Goal: Task Accomplishment & Management: Use online tool/utility

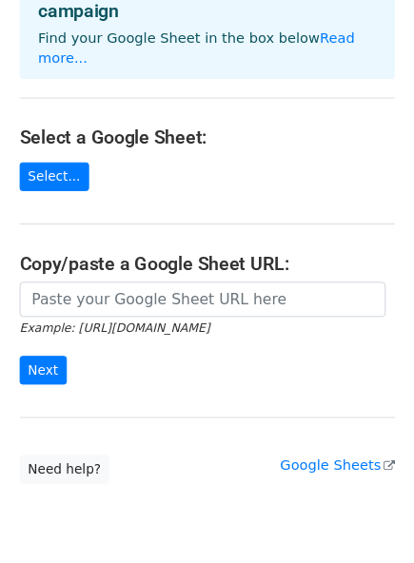
scroll to position [136, 0]
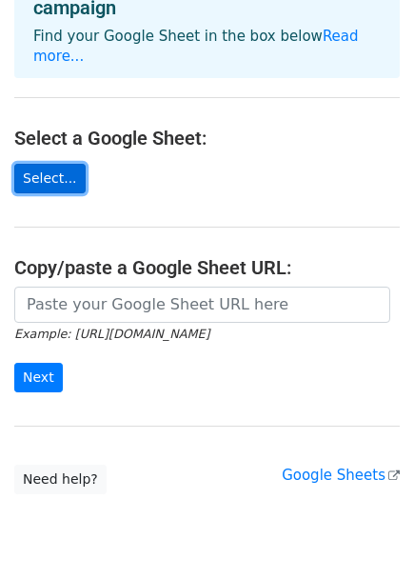
click at [55, 164] on link "Select..." at bounding box center [49, 179] width 71 height 30
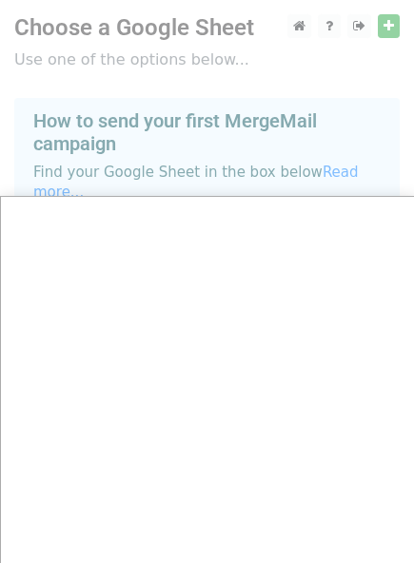
scroll to position [10, 0]
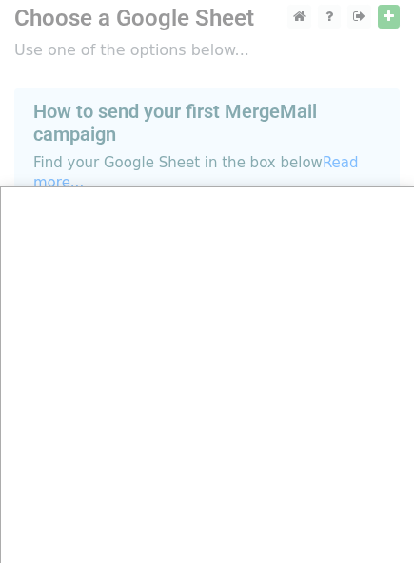
click at [389, 13] on div at bounding box center [207, 371] width 415 height 763
click at [387, 20] on div at bounding box center [207, 371] width 415 height 763
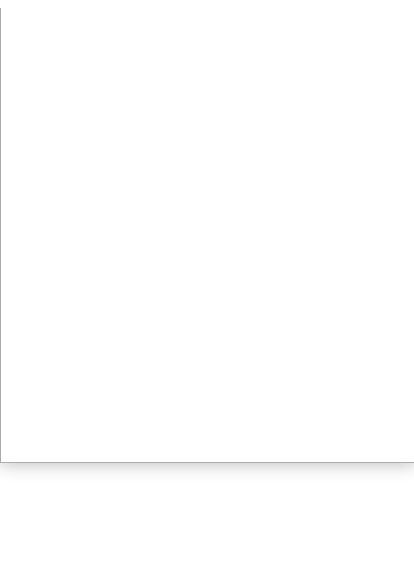
scroll to position [184, 0]
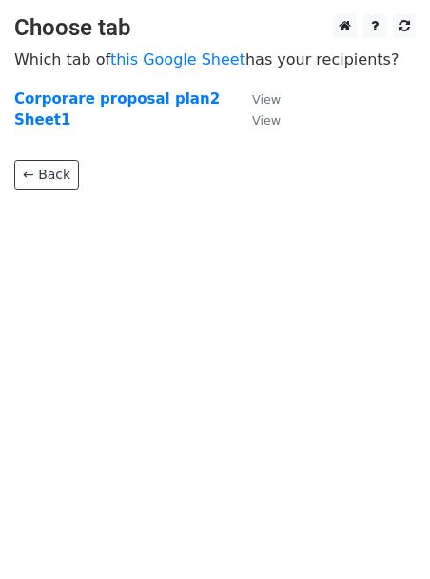
click at [422, 178] on main "Choose tab Which tab of this Google Sheet has your recipients? Corporare propos…" at bounding box center [215, 101] width 430 height 175
click at [264, 119] on small "View" at bounding box center [266, 120] width 29 height 14
click at [210, 282] on html "Choose tab Which tab of this Google Sheet has your recipients? Corporare propos…" at bounding box center [215, 289] width 430 height 579
click at [46, 123] on strong "Sheet1" at bounding box center [42, 119] width 56 height 17
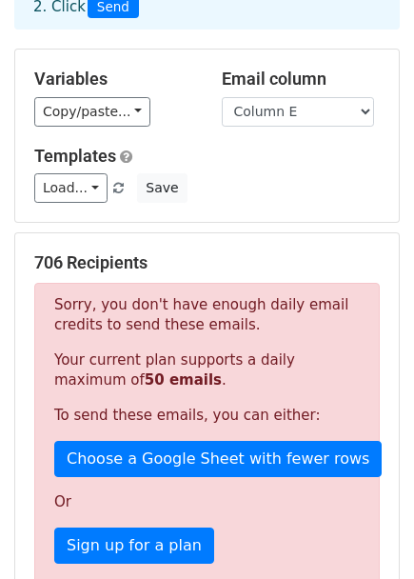
scroll to position [131, 0]
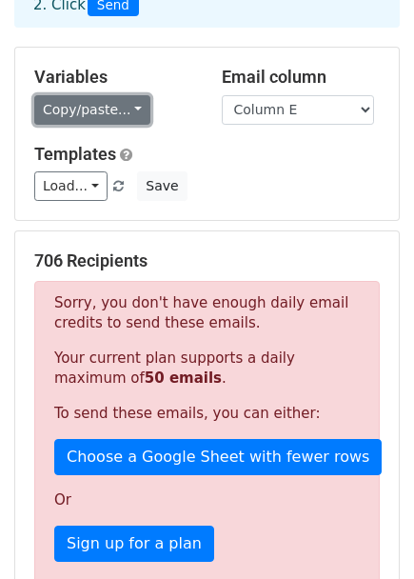
click at [128, 108] on link "Copy/paste..." at bounding box center [92, 110] width 116 height 30
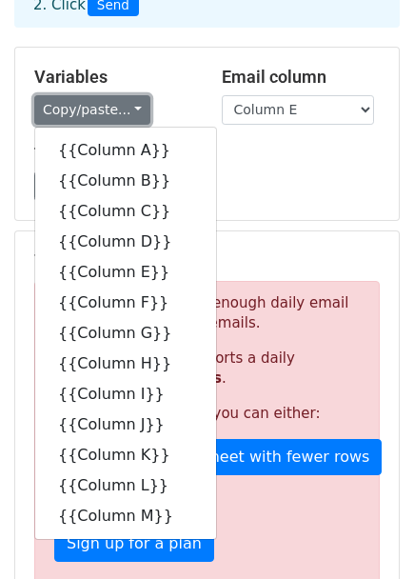
click at [128, 108] on link "Copy/paste..." at bounding box center [92, 110] width 116 height 30
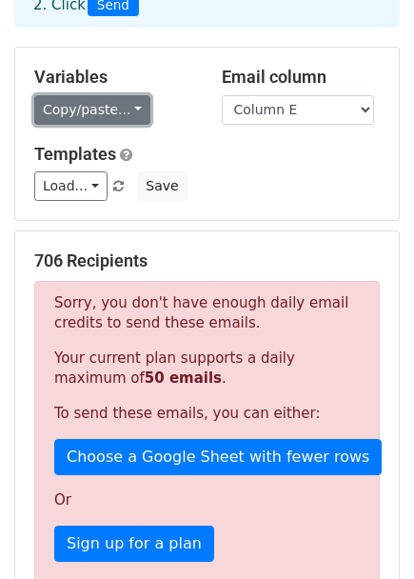
click at [128, 108] on link "Copy/paste..." at bounding box center [92, 110] width 116 height 30
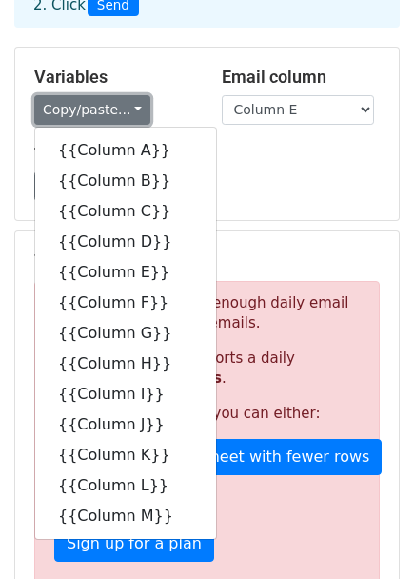
click at [128, 108] on link "Copy/paste..." at bounding box center [92, 110] width 116 height 30
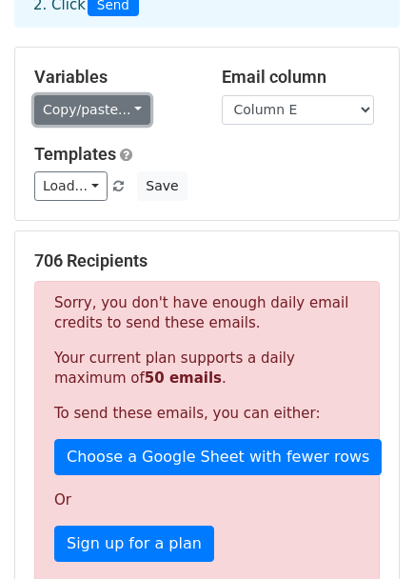
click at [128, 112] on link "Copy/paste..." at bounding box center [92, 110] width 116 height 30
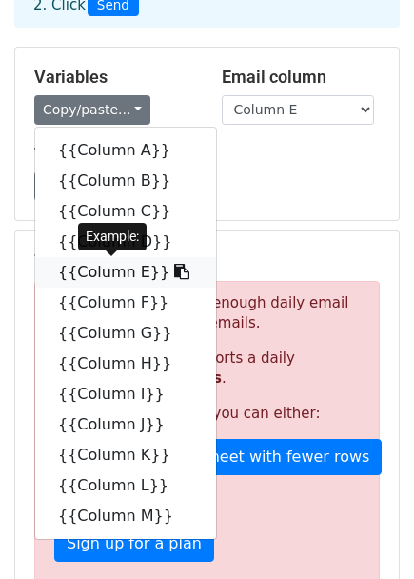
click at [102, 275] on link "{{Column E}}" at bounding box center [125, 272] width 181 height 30
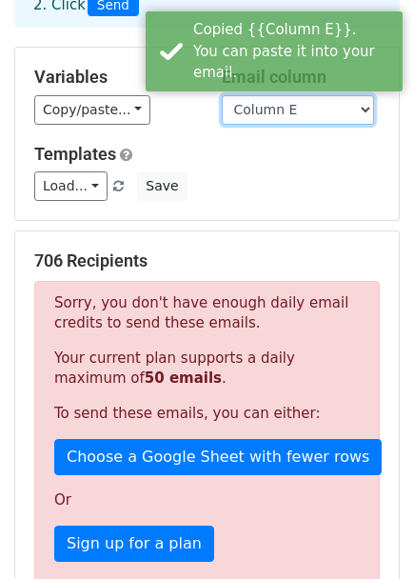
click at [260, 111] on select "Column A Column B Column C Column D Column E Column F Column G Column H Column …" at bounding box center [298, 110] width 152 height 30
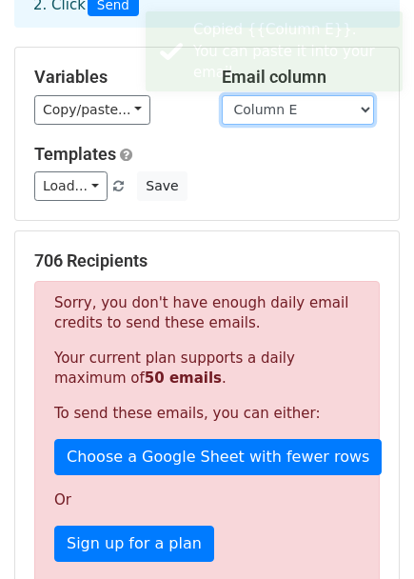
click at [260, 111] on select "Column A Column B Column C Column D Column E Column F Column G Column H Column …" at bounding box center [298, 110] width 152 height 30
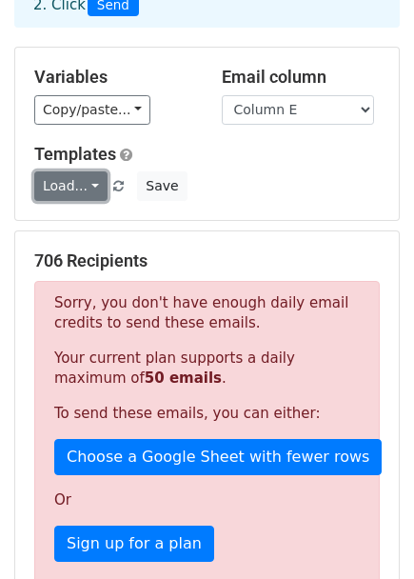
click at [84, 183] on link "Load..." at bounding box center [70, 186] width 73 height 30
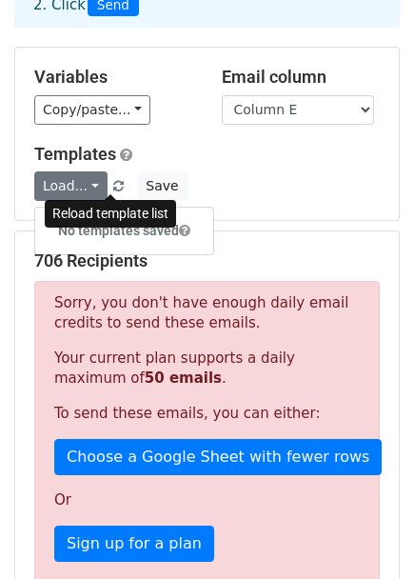
click at [111, 182] on link at bounding box center [119, 186] width 16 height 14
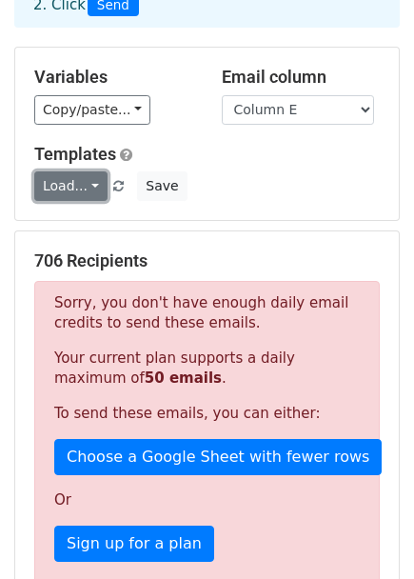
click at [89, 187] on link "Load..." at bounding box center [70, 186] width 73 height 30
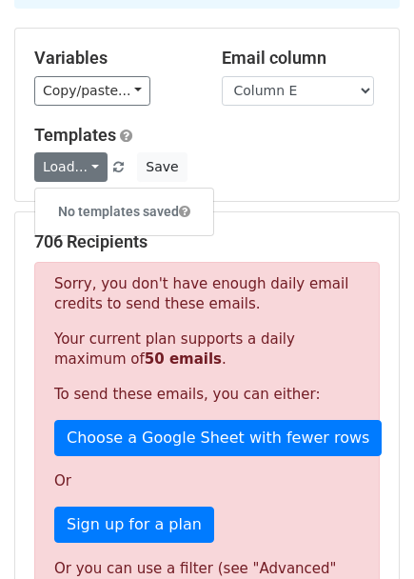
scroll to position [148, 0]
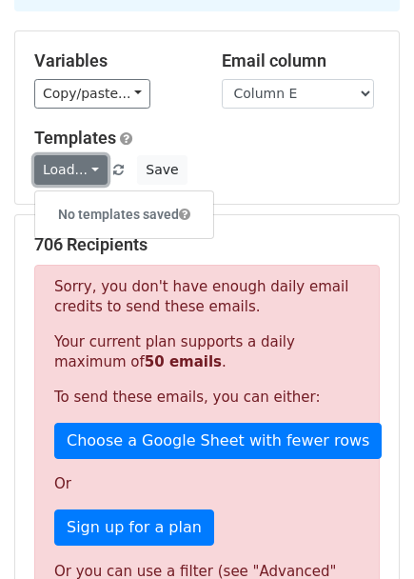
click at [92, 171] on link "Load..." at bounding box center [70, 170] width 73 height 30
click at [139, 214] on h6 "No templates saved" at bounding box center [124, 214] width 178 height 31
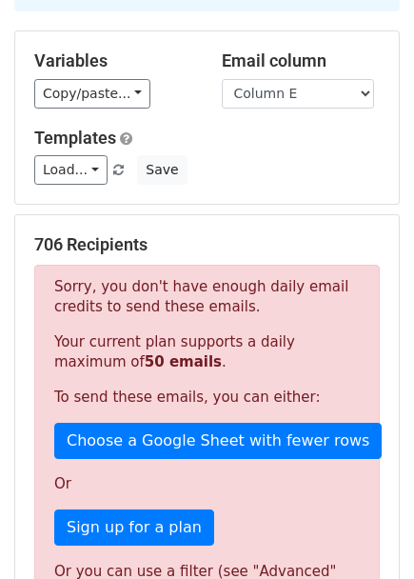
click at [108, 293] on p "Sorry, you don't have enough daily email credits to send these emails." at bounding box center [206, 297] width 305 height 40
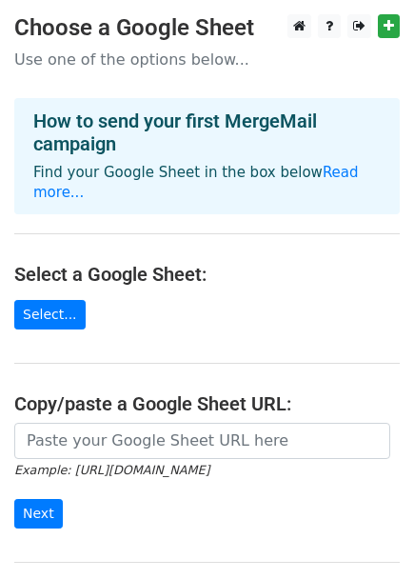
click at [292, 237] on main "Choose a Google Sheet Use one of the options below... How to send your first Me…" at bounding box center [207, 322] width 414 height 616
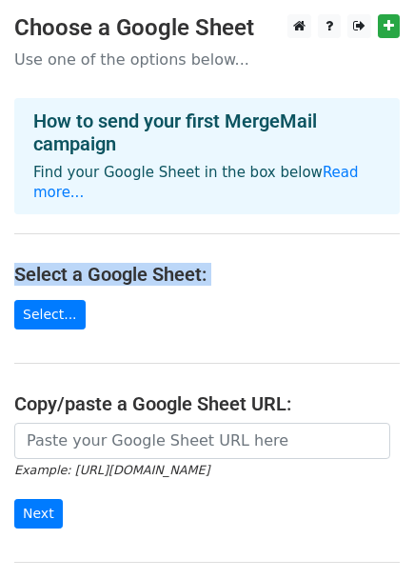
click at [292, 237] on main "Choose a Google Sheet Use one of the options below... How to send your first Me…" at bounding box center [207, 322] width 414 height 616
click at [343, 263] on h4 "Select a Google Sheet:" at bounding box center [206, 274] width 385 height 23
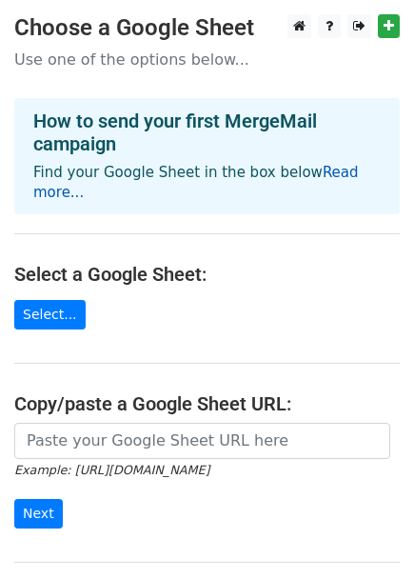
click at [336, 167] on link "Read more..." at bounding box center [195, 182] width 325 height 37
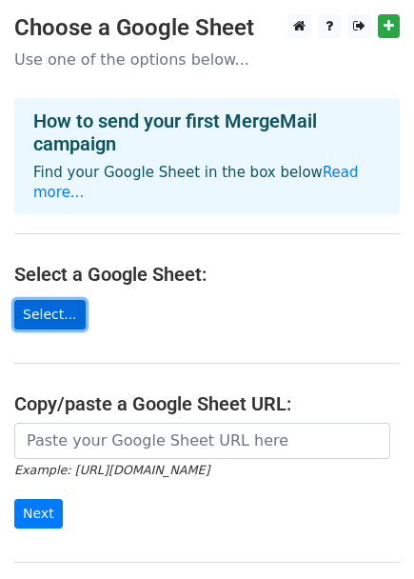
click at [41, 301] on link "Select..." at bounding box center [49, 315] width 71 height 30
click at [48, 300] on link "Select..." at bounding box center [49, 315] width 71 height 30
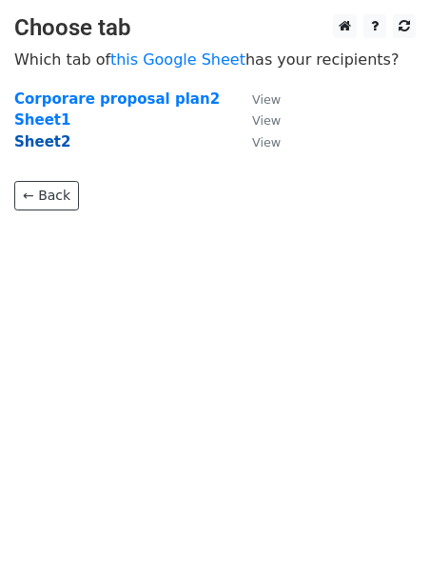
click at [26, 139] on strong "Sheet2" at bounding box center [42, 141] width 56 height 17
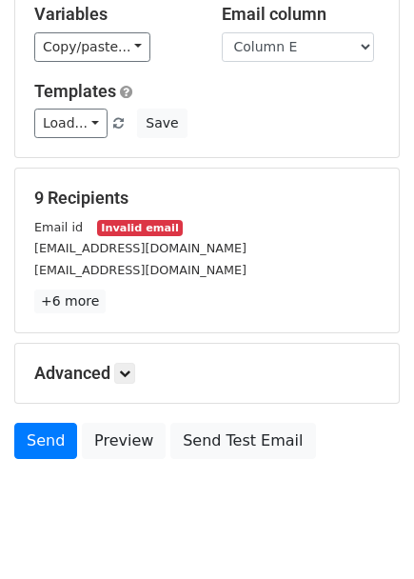
scroll to position [192, 0]
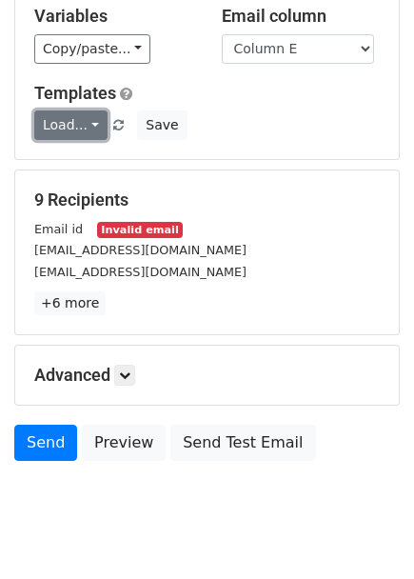
click at [89, 130] on link "Load..." at bounding box center [70, 125] width 73 height 30
click at [115, 232] on small "Invalid email" at bounding box center [140, 230] width 86 height 16
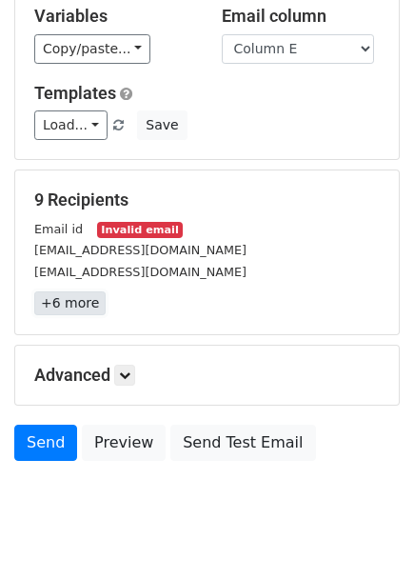
click at [49, 305] on link "+6 more" at bounding box center [69, 303] width 71 height 24
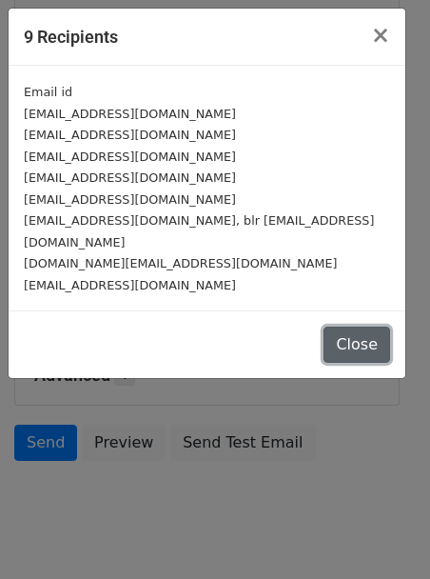
click at [367, 327] on button "Close" at bounding box center [357, 344] width 67 height 36
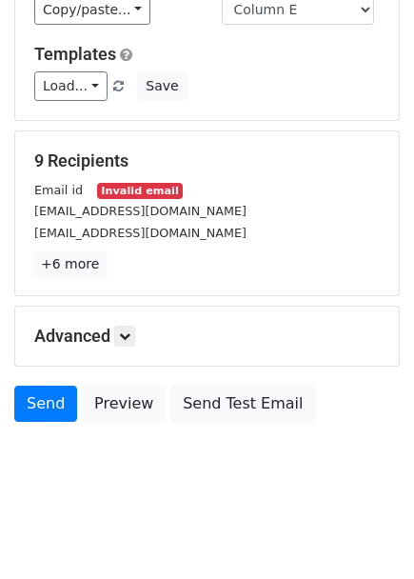
scroll to position [236, 0]
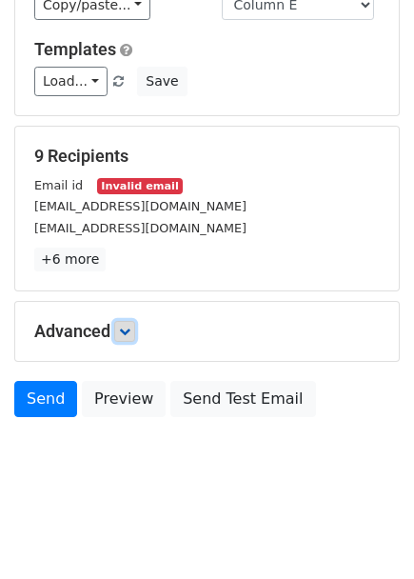
click at [125, 339] on link at bounding box center [124, 331] width 21 height 21
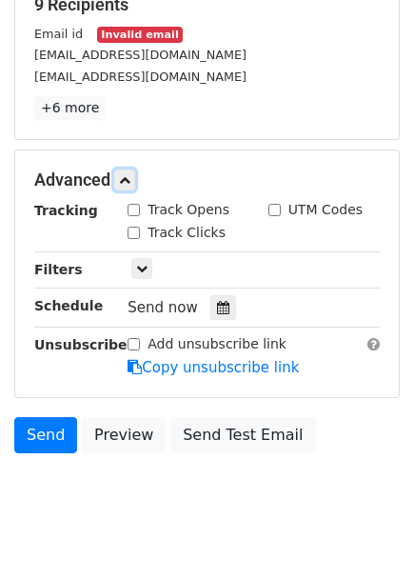
scroll to position [402, 0]
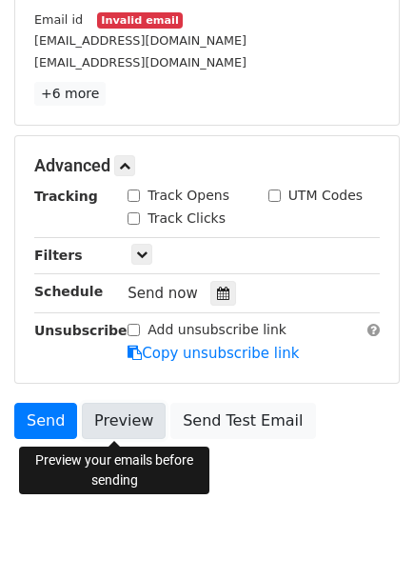
click at [116, 425] on link "Preview" at bounding box center [124, 421] width 84 height 36
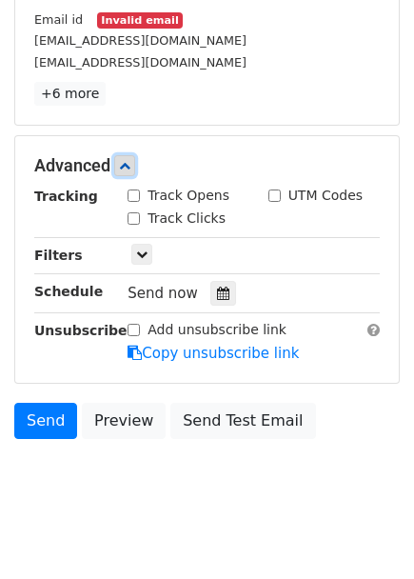
click at [126, 160] on icon at bounding box center [124, 165] width 11 height 11
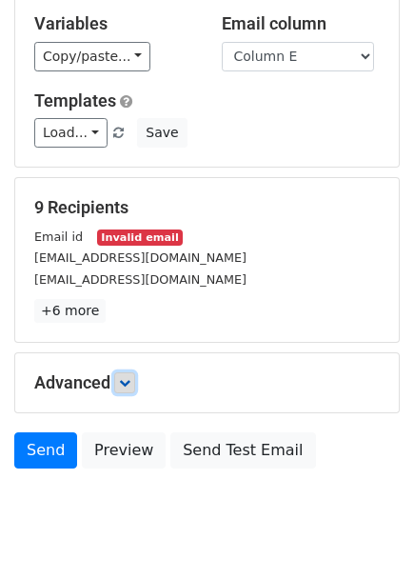
scroll to position [179, 0]
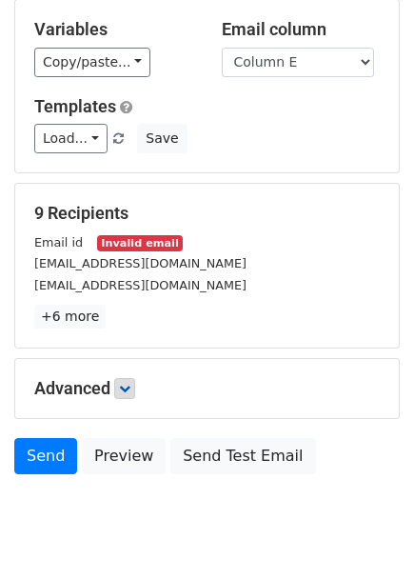
click at [108, 239] on small "Invalid email" at bounding box center [140, 243] width 86 height 16
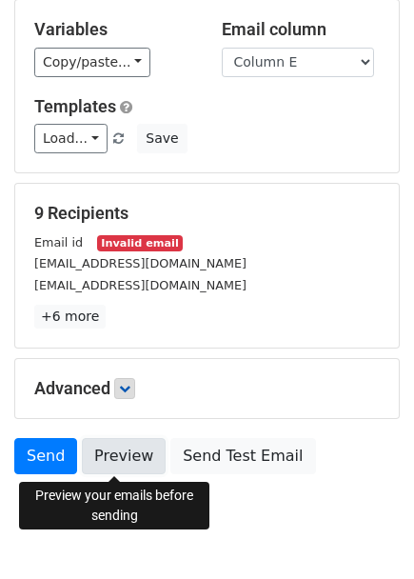
click at [103, 463] on link "Preview" at bounding box center [124, 456] width 84 height 36
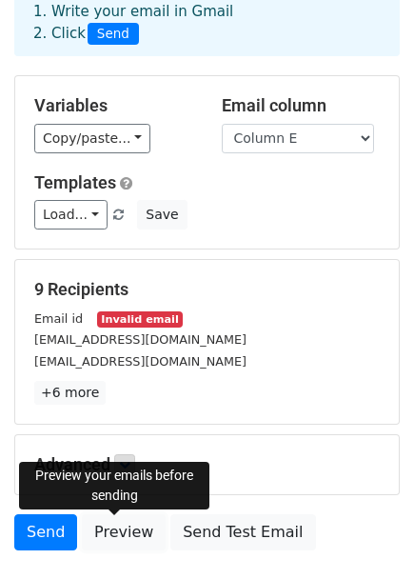
scroll to position [236, 0]
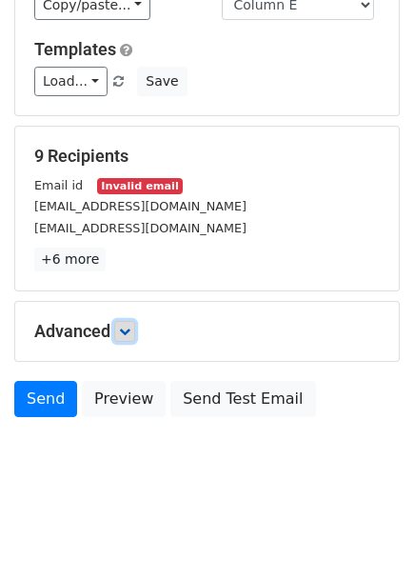
click at [130, 325] on icon at bounding box center [124, 330] width 11 height 11
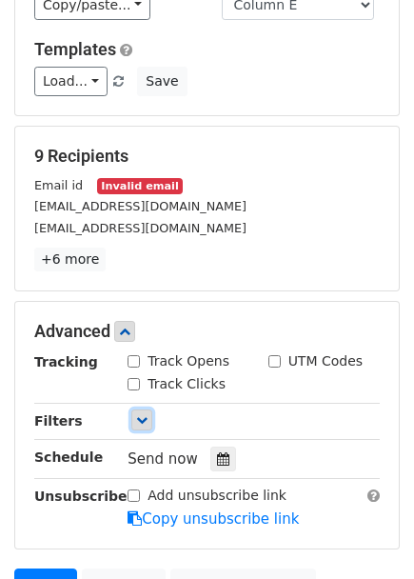
click at [143, 423] on icon at bounding box center [141, 419] width 11 height 11
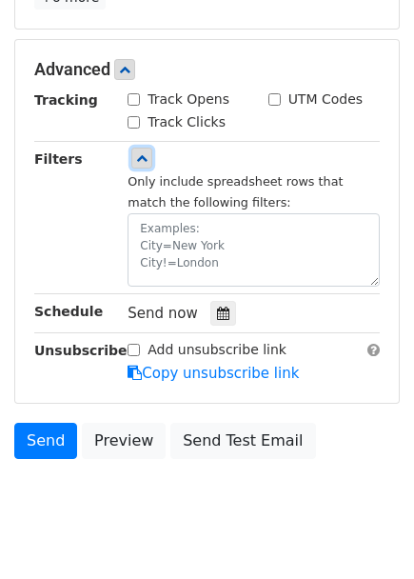
scroll to position [501, 0]
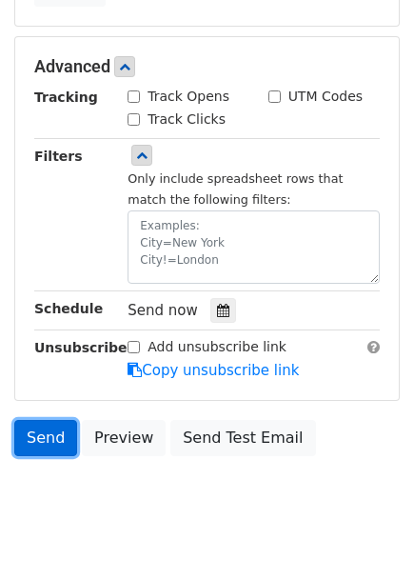
click at [38, 434] on link "Send" at bounding box center [45, 438] width 63 height 36
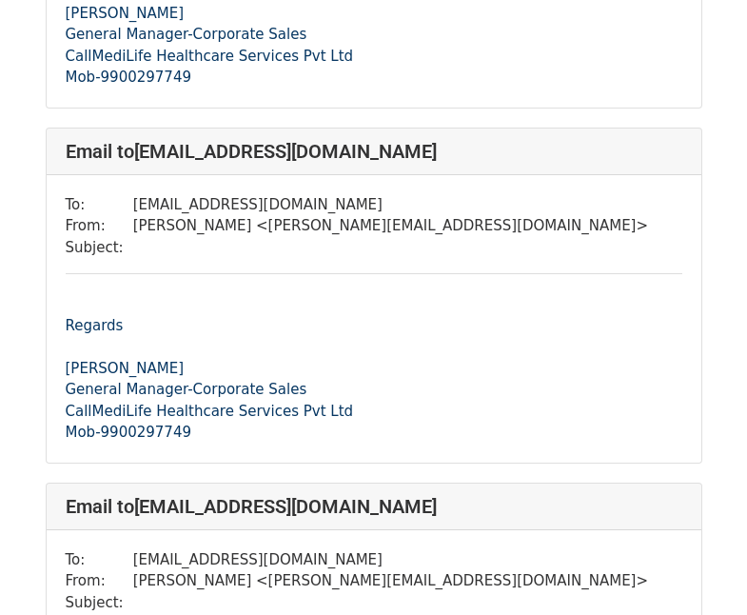
scroll to position [436, 0]
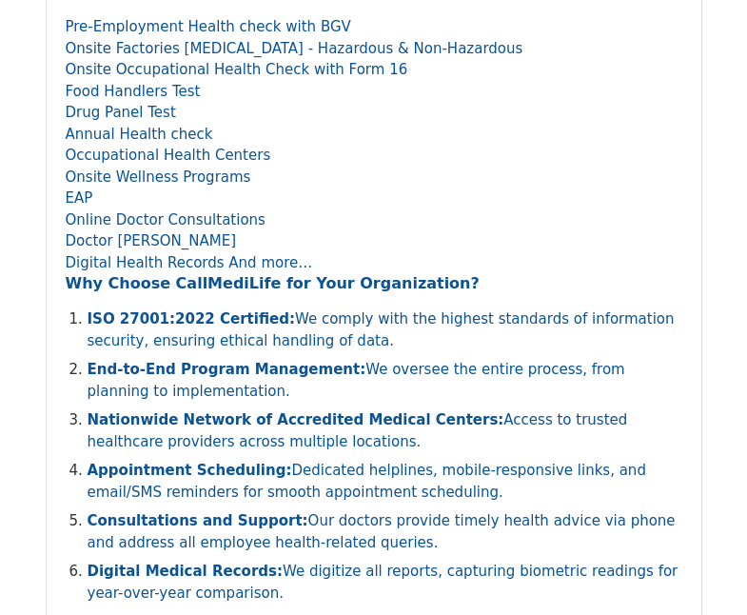
scroll to position [15891, 0]
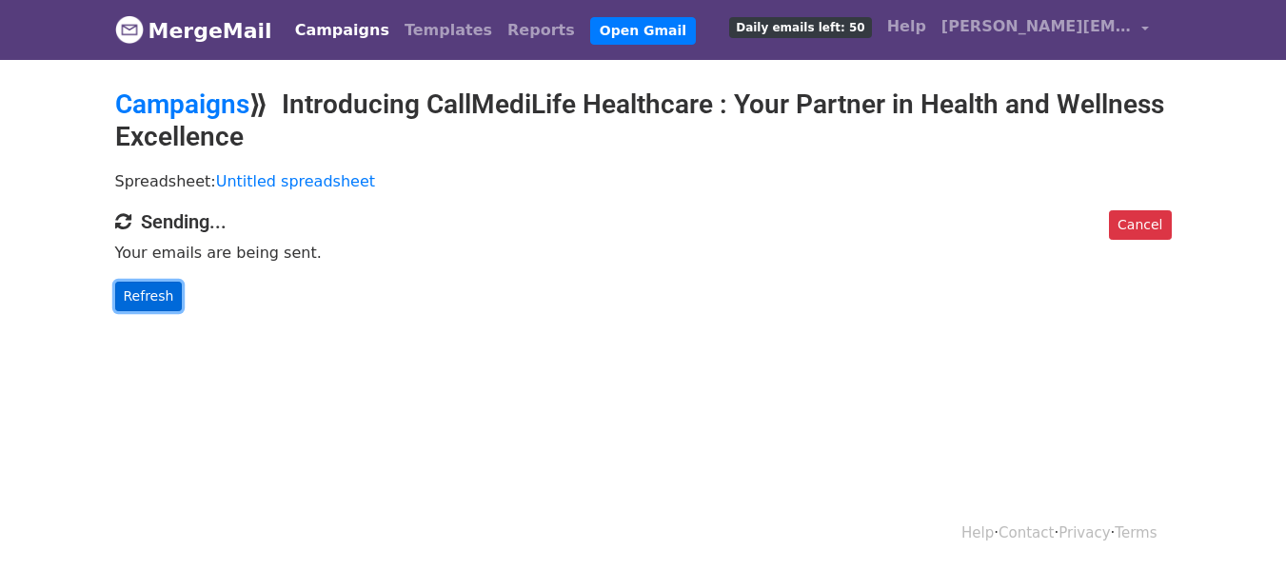
click at [137, 294] on link "Refresh" at bounding box center [149, 297] width 68 height 30
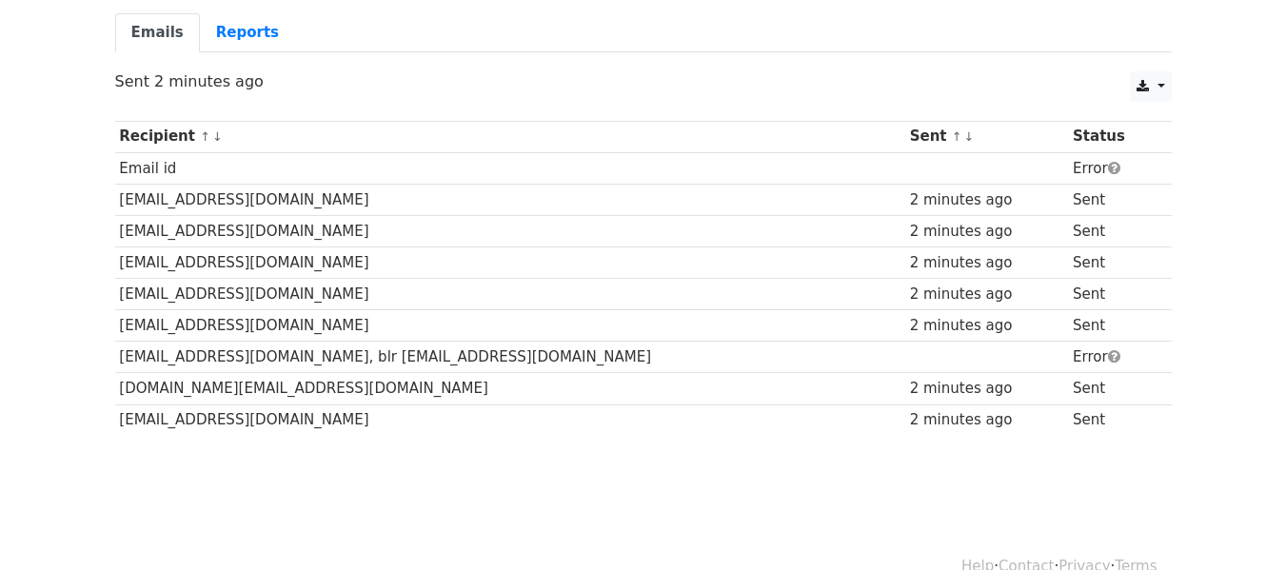
scroll to position [205, 0]
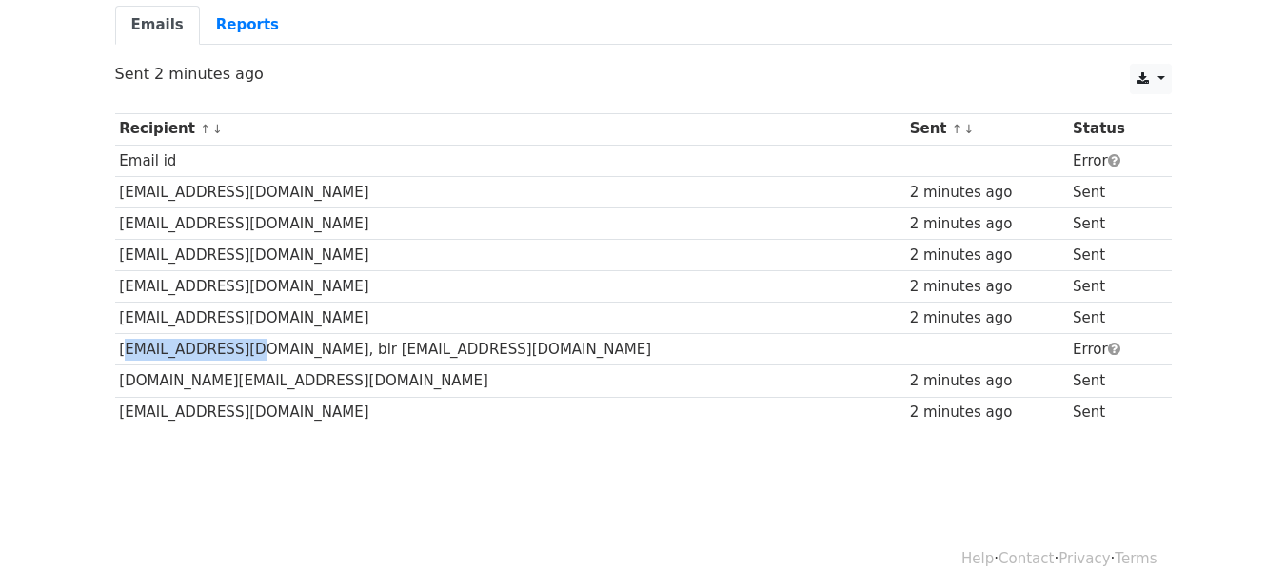
drag, startPoint x: 116, startPoint y: 345, endPoint x: 234, endPoint y: 350, distance: 118.1
click at [234, 350] on td "[EMAIL_ADDRESS][DOMAIN_NAME], blr [EMAIL_ADDRESS][DOMAIN_NAME]" at bounding box center [510, 349] width 790 height 31
copy td "[EMAIL_ADDRESS][DOMAIN_NAME]"
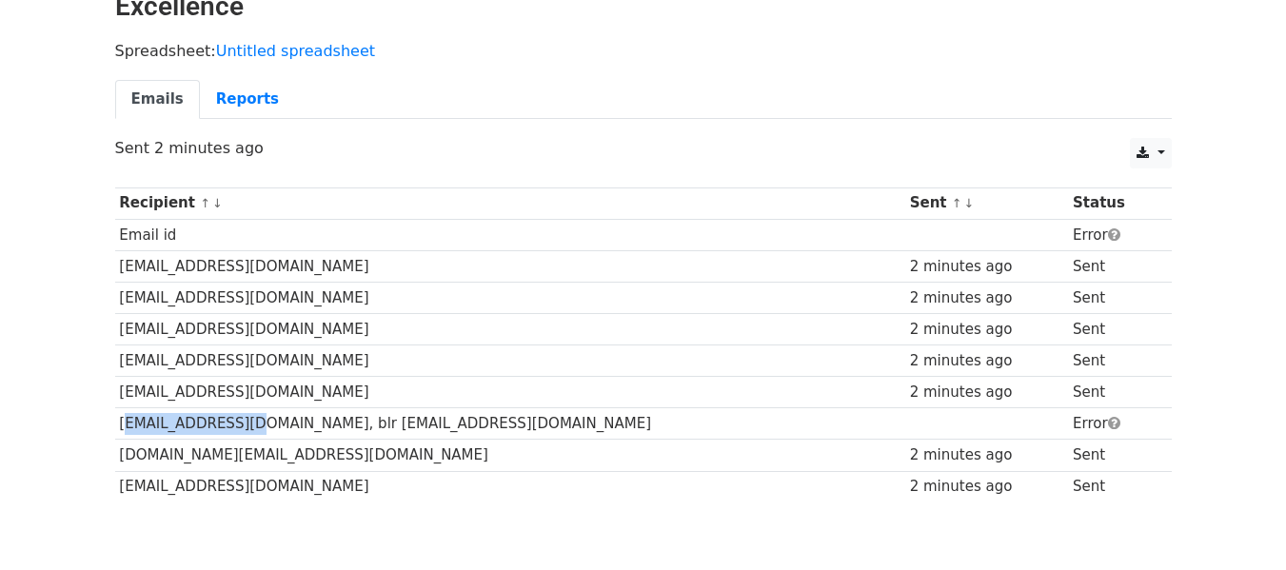
scroll to position [0, 0]
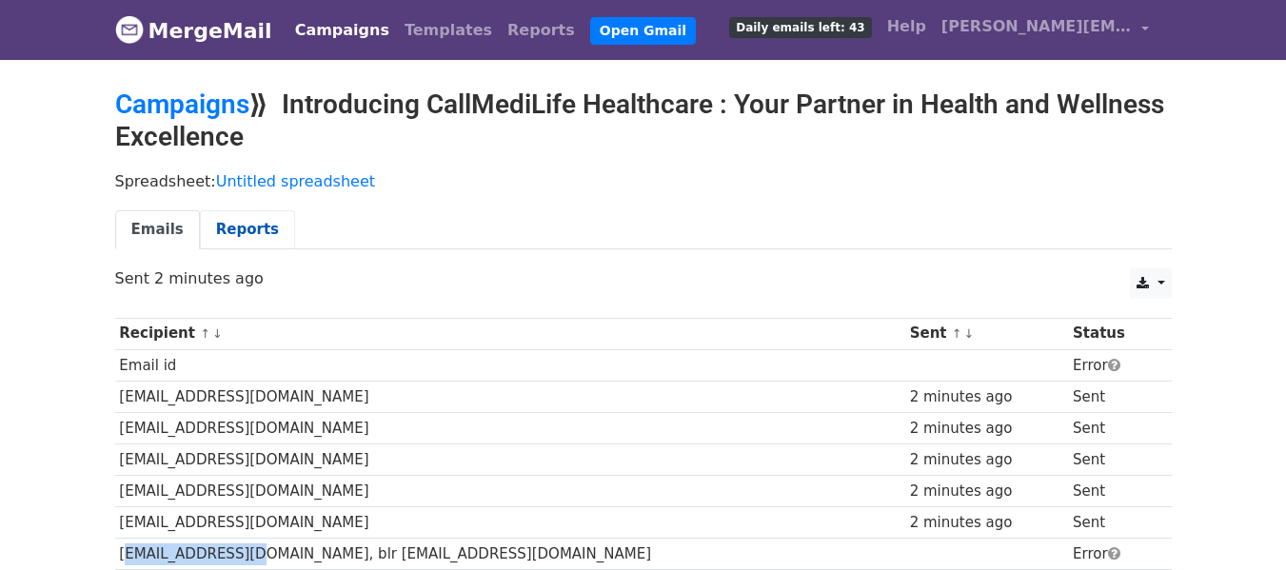
click at [227, 237] on link "Reports" at bounding box center [247, 229] width 95 height 39
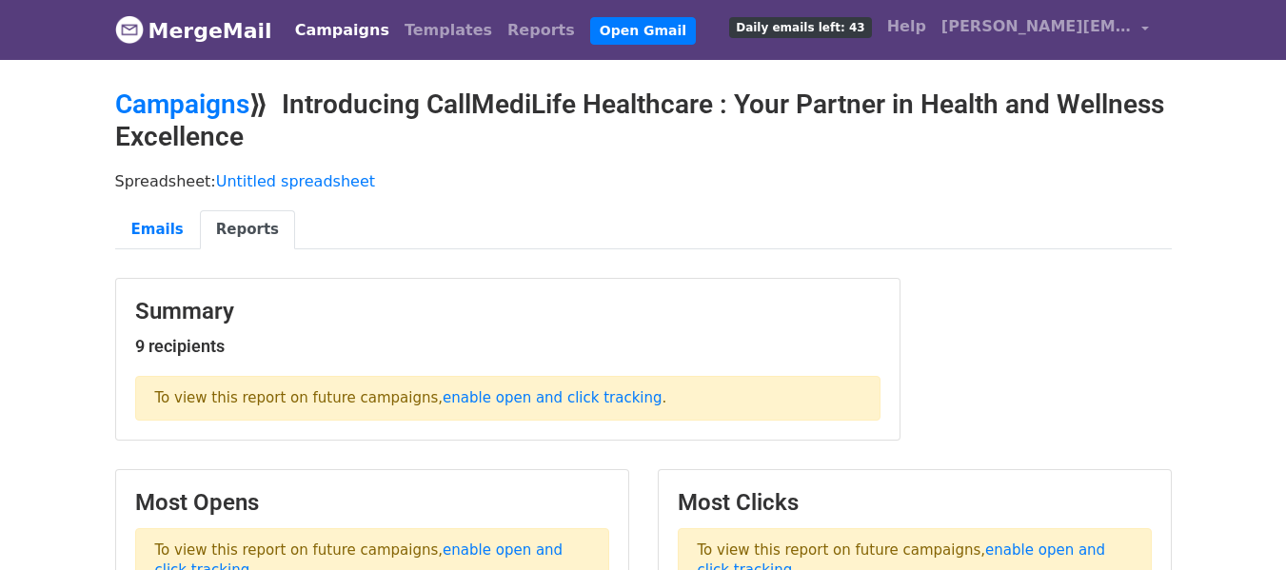
click at [340, 30] on link "Campaigns" at bounding box center [341, 30] width 109 height 38
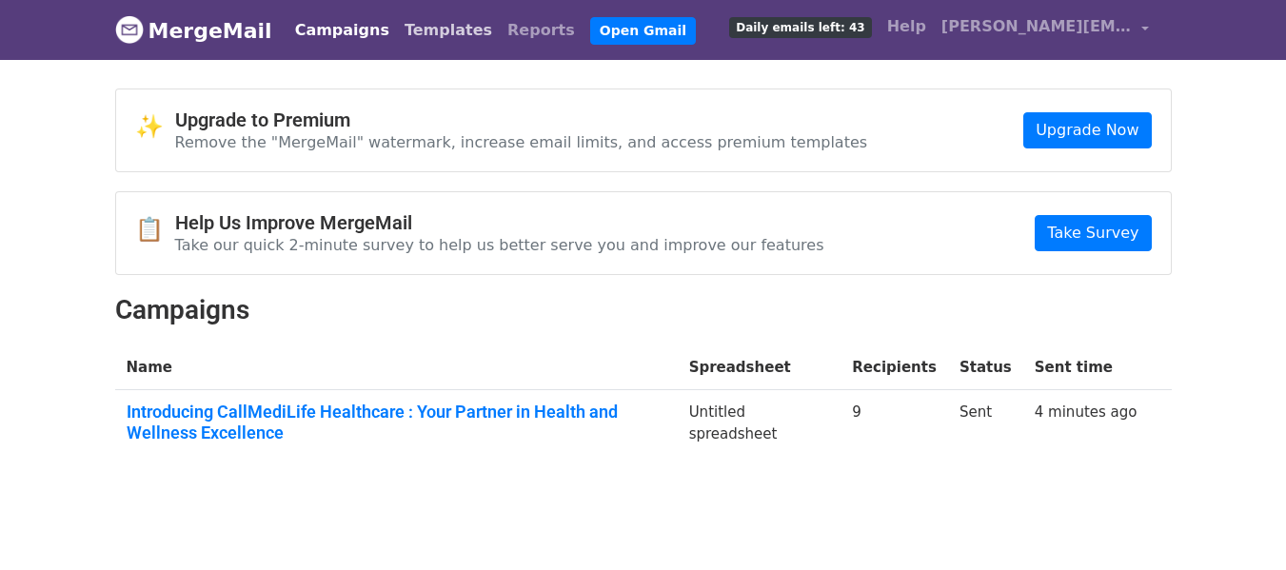
click at [421, 30] on link "Templates" at bounding box center [448, 30] width 103 height 38
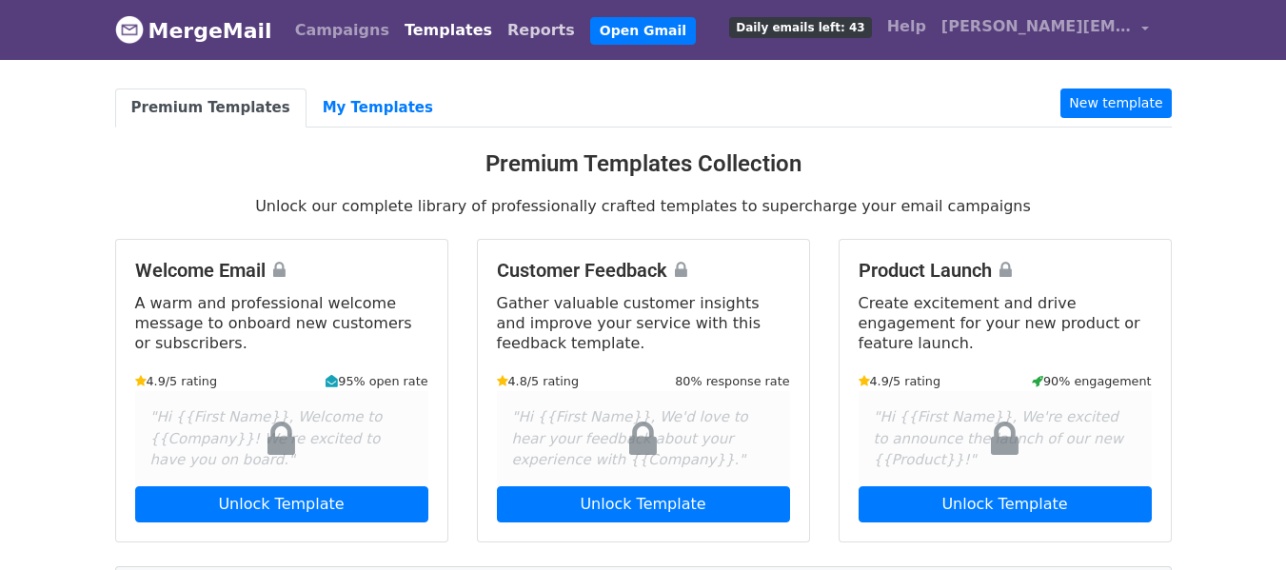
click at [500, 25] on link "Reports" at bounding box center [541, 30] width 83 height 38
